Goal: Task Accomplishment & Management: Use online tool/utility

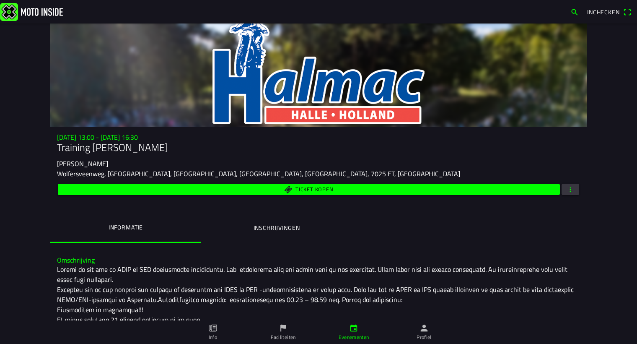
click at [567, 189] on span "button" at bounding box center [570, 189] width 8 height 11
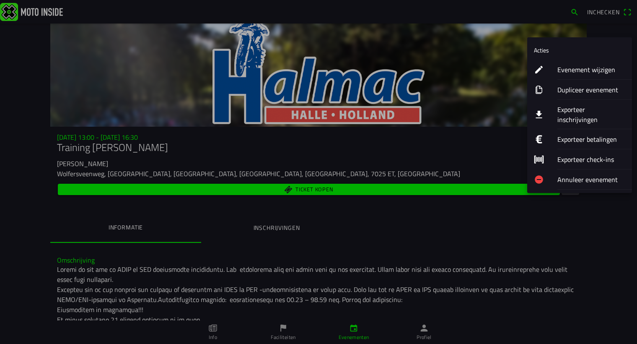
click at [577, 71] on ion-label "Evenement wijzigen" at bounding box center [591, 70] width 68 height 10
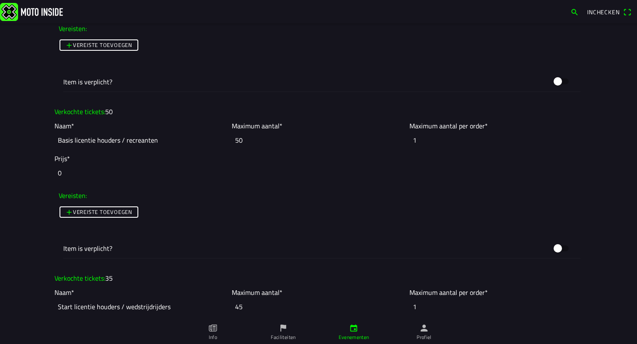
scroll to position [838, 0]
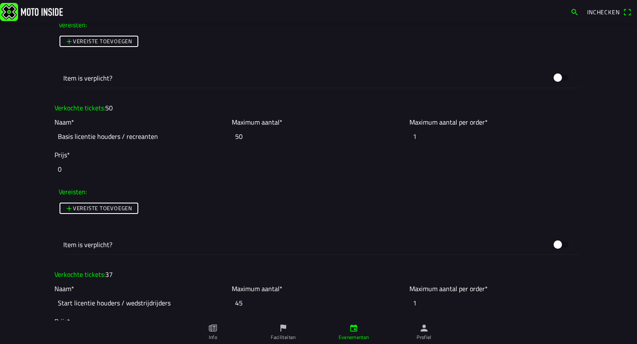
scroll to position [914, 0]
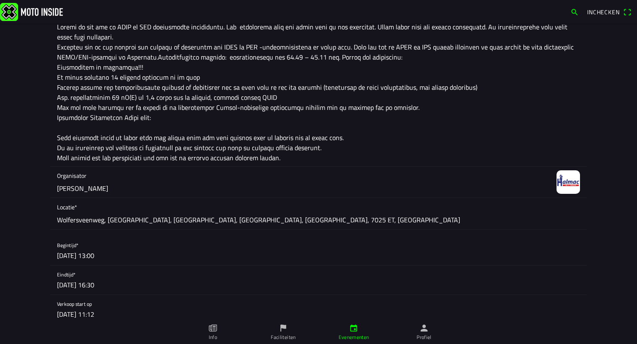
scroll to position [190, 0]
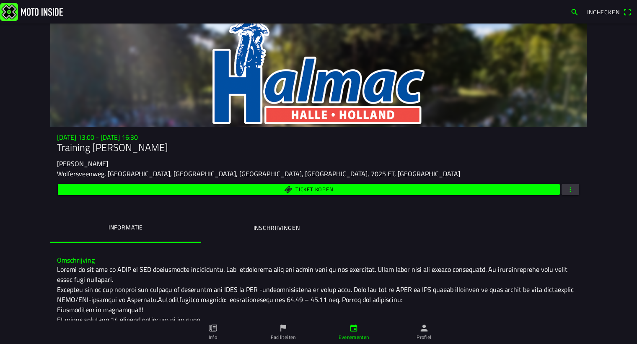
click at [567, 186] on span "button" at bounding box center [570, 189] width 8 height 11
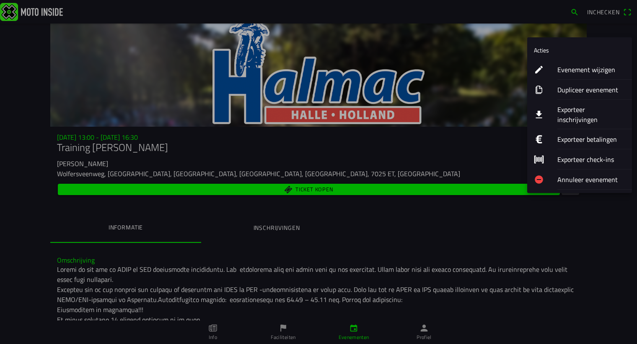
click at [573, 106] on ion-label "Exporteer inschrijvingen" at bounding box center [591, 114] width 68 height 20
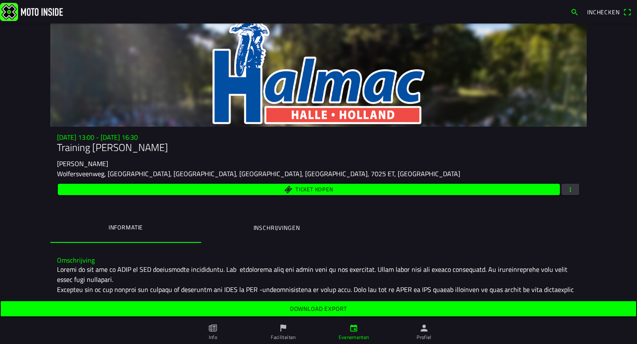
click at [0, 0] on slot "Download export" at bounding box center [0, 0] width 0 height 0
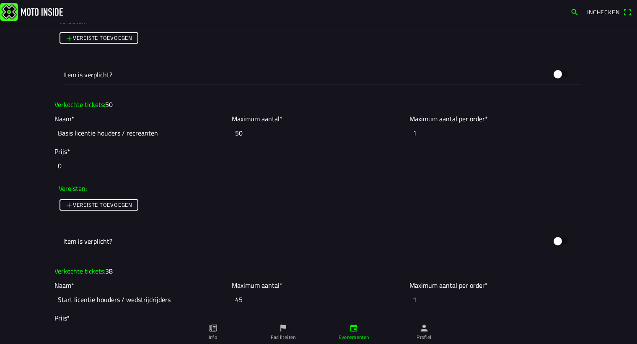
scroll to position [876, 0]
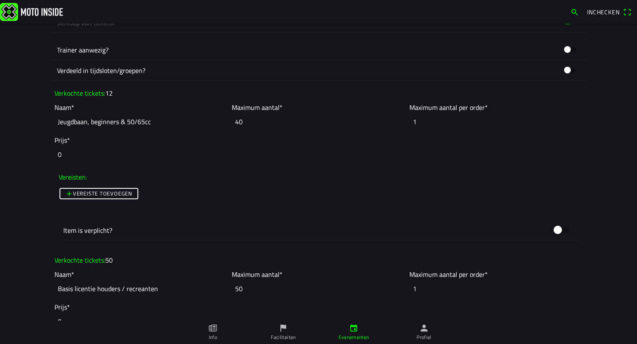
scroll to position [647, 0]
